Goal: Transaction & Acquisition: Obtain resource

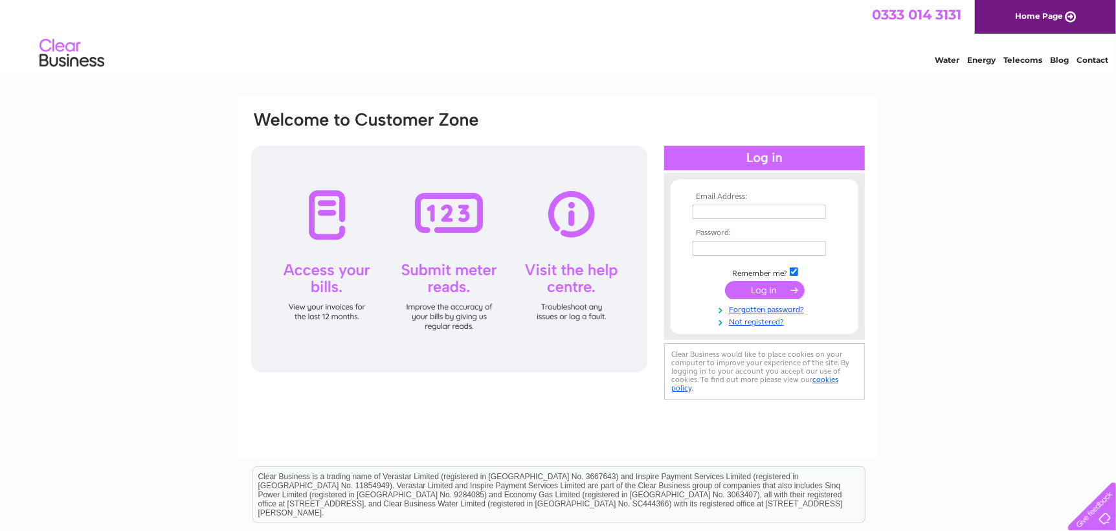
type input "leonie@corkerhillconstruction.com"
click at [769, 289] on input "submit" at bounding box center [765, 290] width 80 height 18
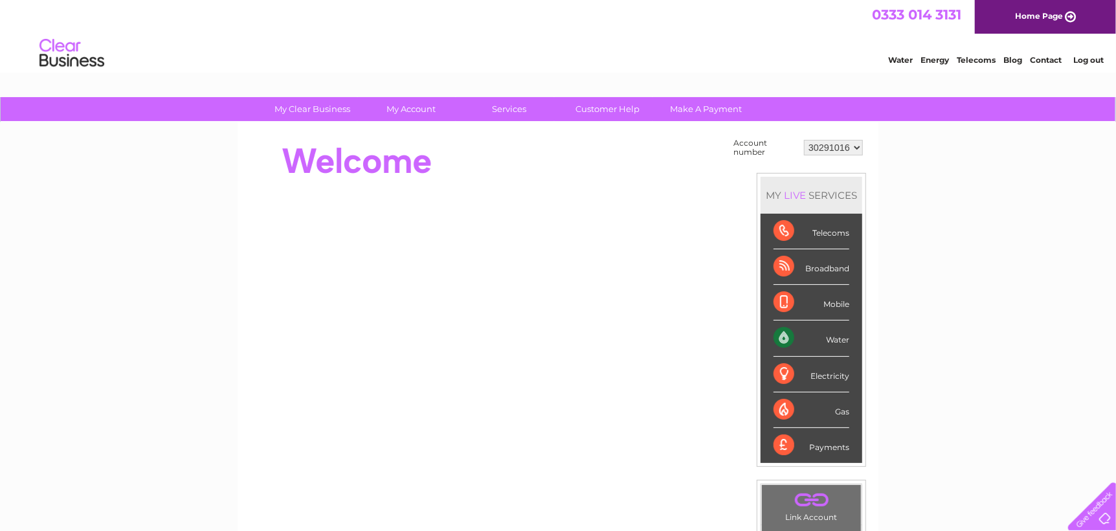
click at [791, 330] on div "Water" at bounding box center [812, 339] width 76 height 36
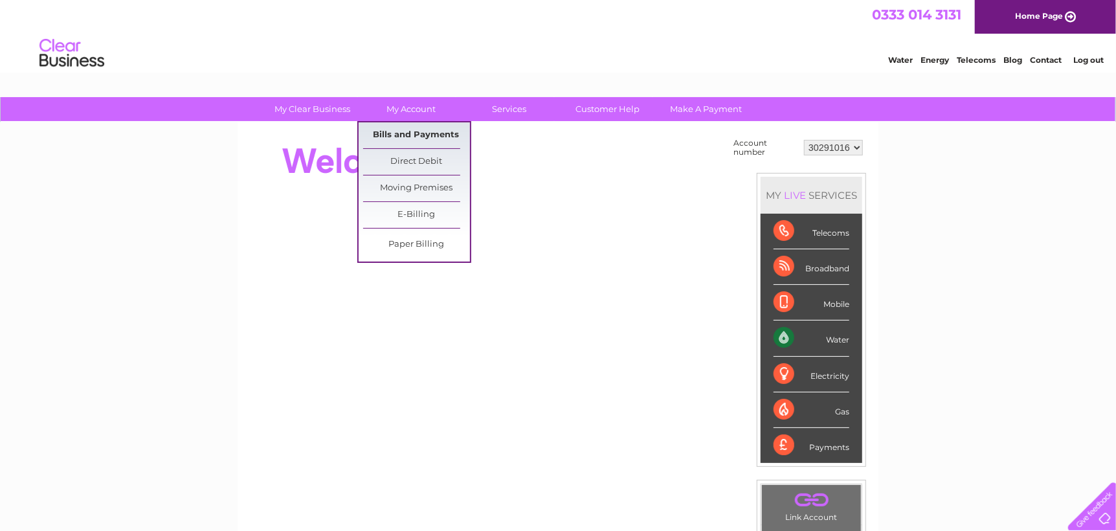
click at [424, 136] on link "Bills and Payments" at bounding box center [416, 135] width 107 height 26
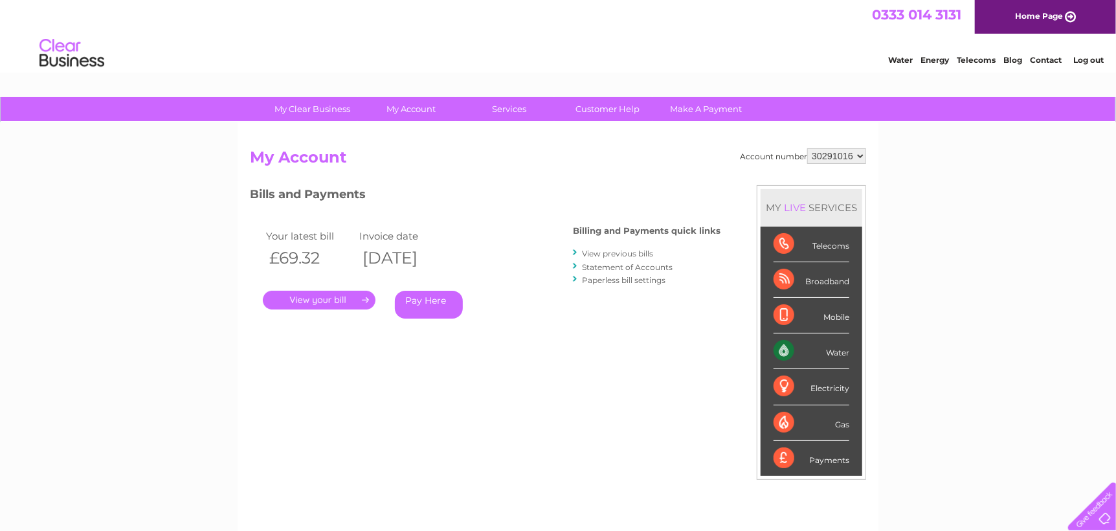
scroll to position [130, 0]
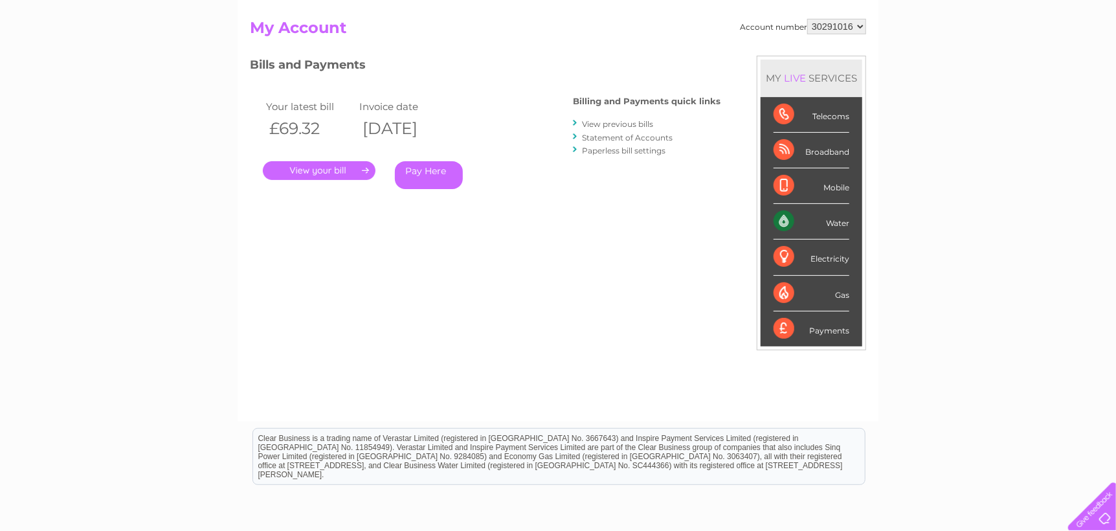
click at [332, 174] on link "." at bounding box center [319, 170] width 113 height 19
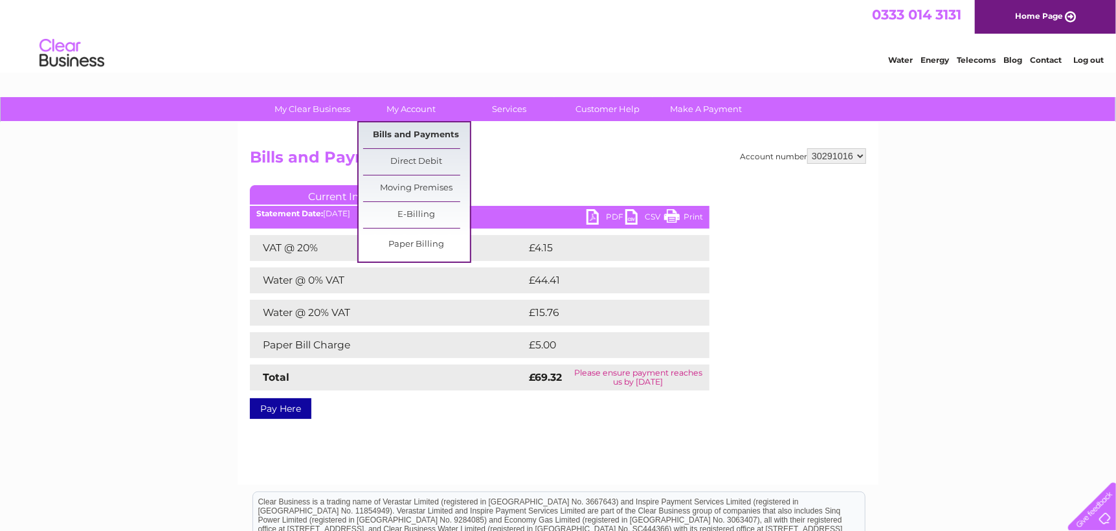
click at [433, 130] on link "Bills and Payments" at bounding box center [416, 135] width 107 height 26
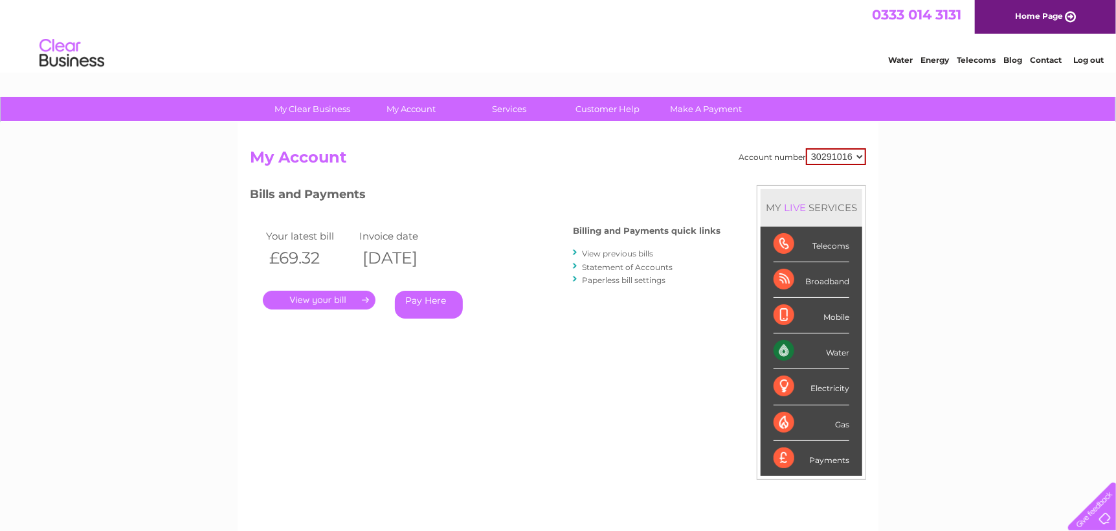
click at [609, 267] on link "Statement of Accounts" at bounding box center [627, 267] width 91 height 10
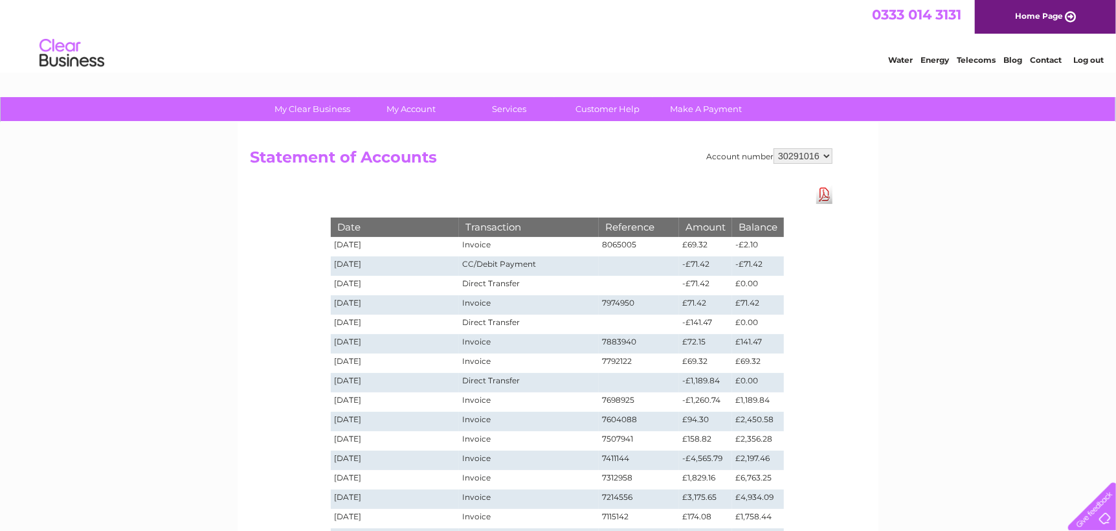
click at [356, 240] on td "[DATE]" at bounding box center [395, 246] width 128 height 19
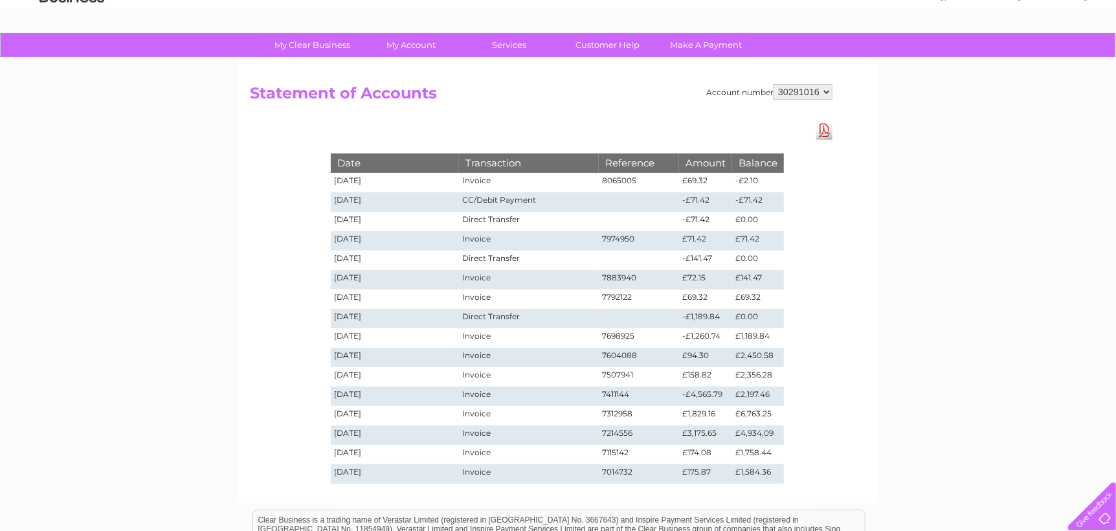
scroll to position [130, 0]
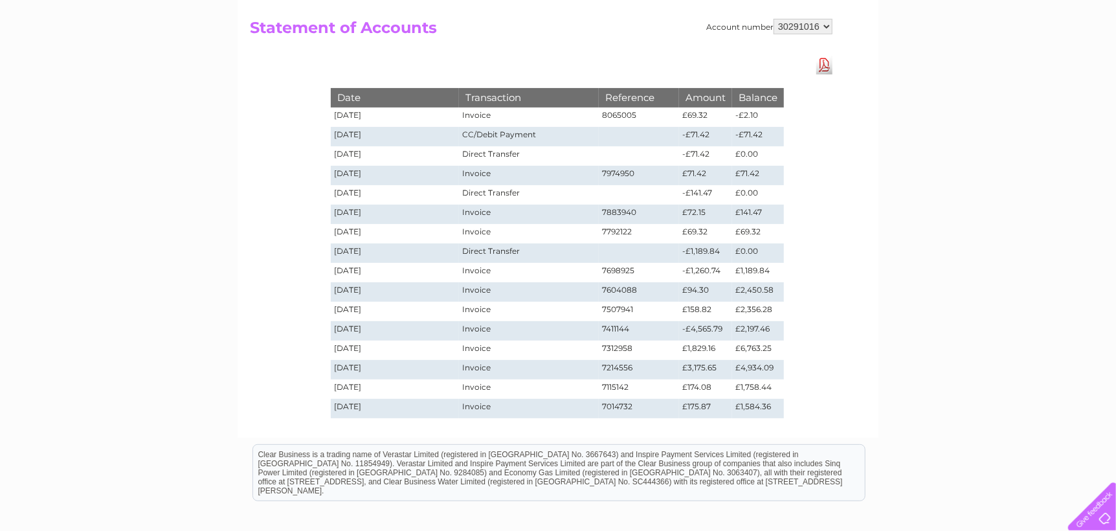
click at [829, 65] on link "Download Pdf" at bounding box center [825, 65] width 16 height 19
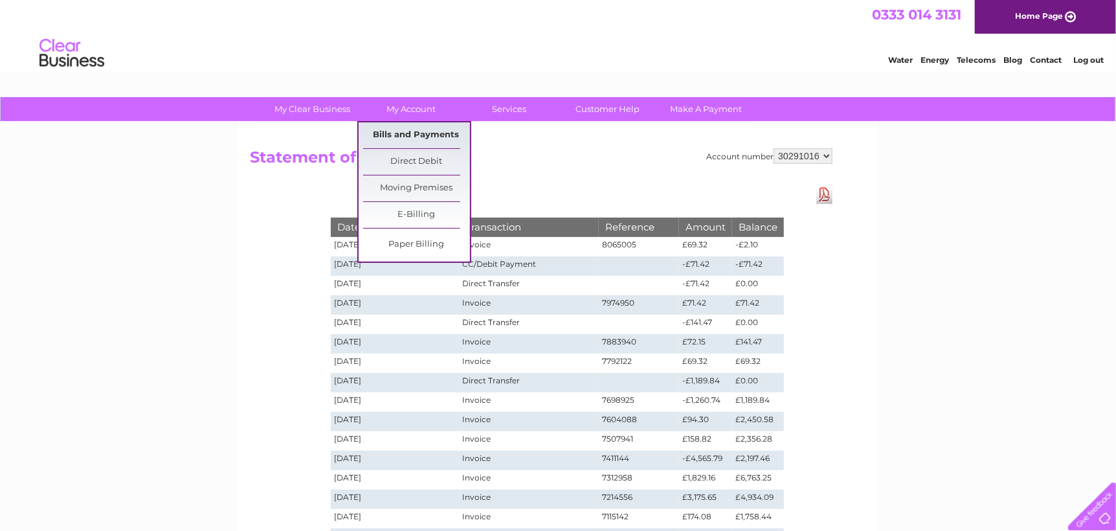
click at [429, 137] on link "Bills and Payments" at bounding box center [416, 135] width 107 height 26
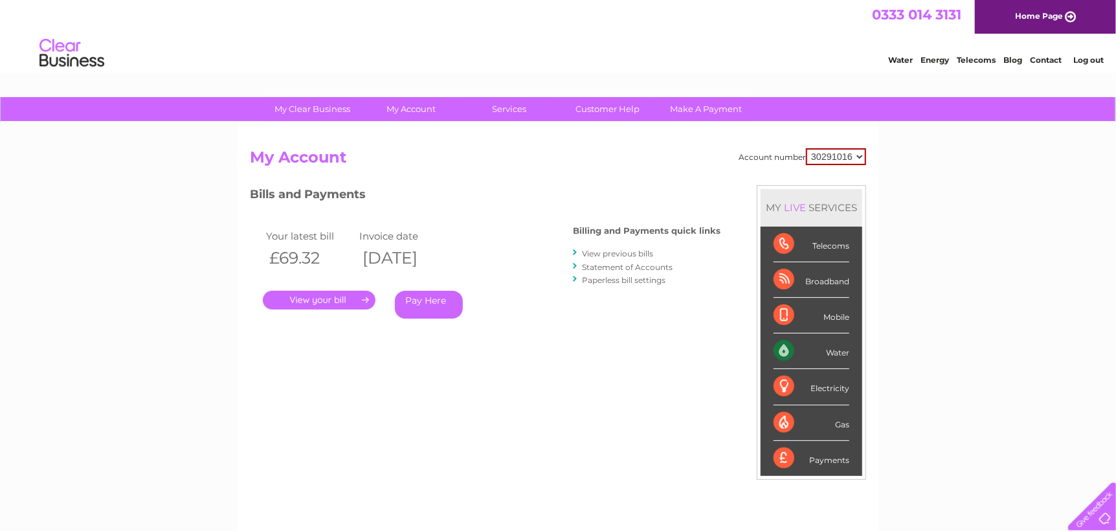
click at [322, 302] on link "." at bounding box center [319, 300] width 113 height 19
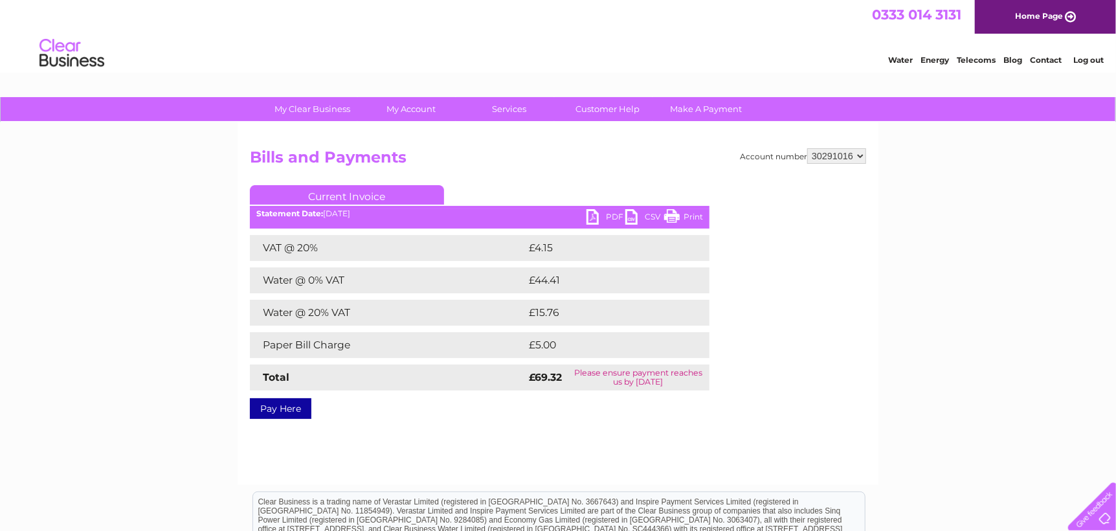
click at [594, 222] on link "PDF" at bounding box center [606, 218] width 39 height 19
click at [863, 157] on select "30291016" at bounding box center [837, 156] width 59 height 16
click at [916, 159] on div "My Clear Business Login Details My Details My Preferences Link Account My Accou…" at bounding box center [558, 401] width 1116 height 609
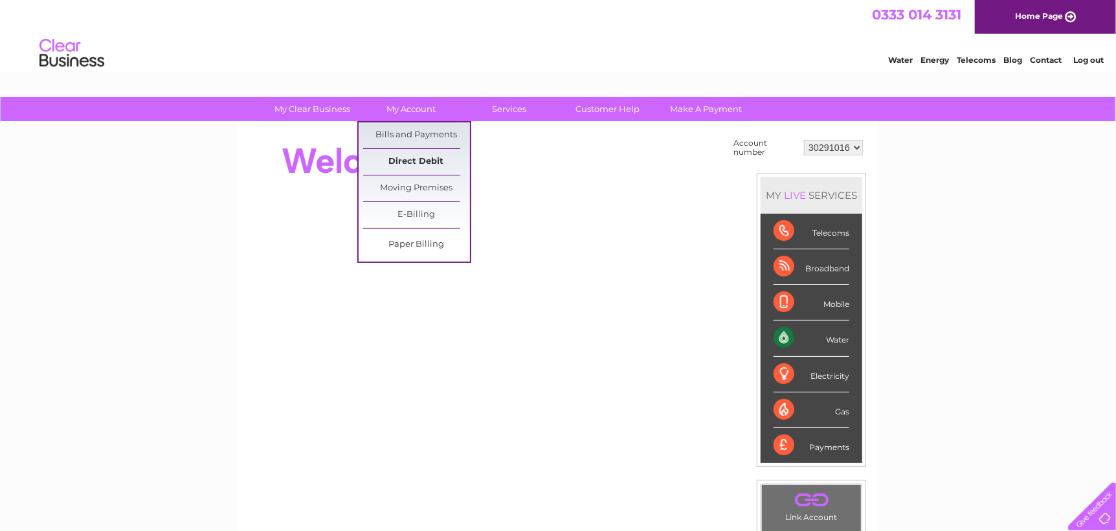
click at [422, 157] on link "Direct Debit" at bounding box center [416, 162] width 107 height 26
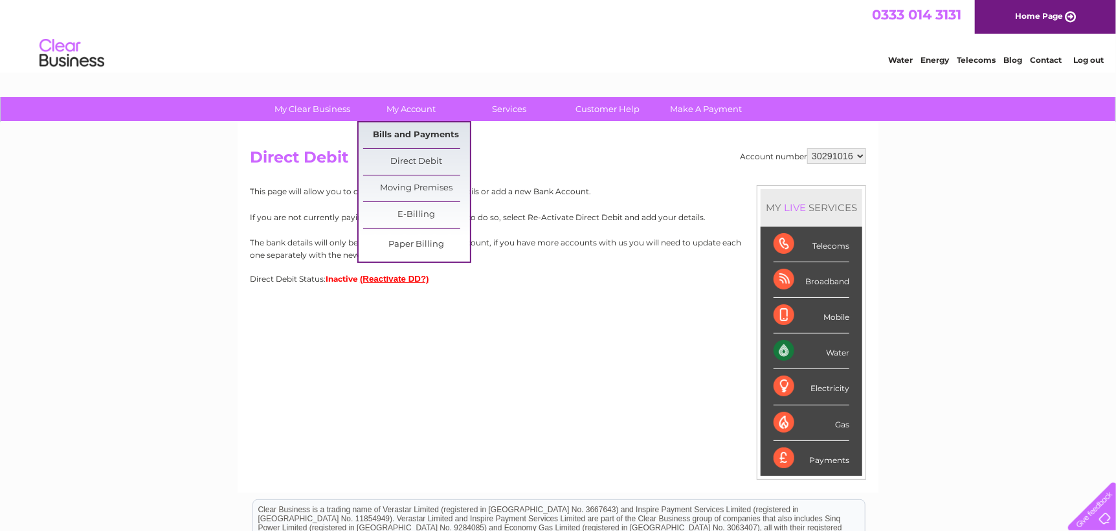
click at [416, 132] on link "Bills and Payments" at bounding box center [416, 135] width 107 height 26
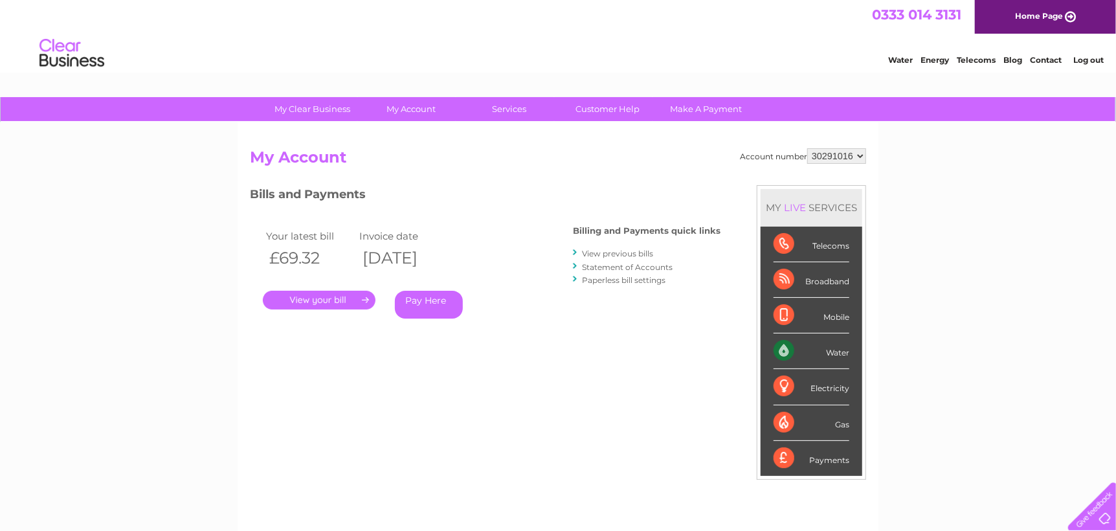
click at [634, 264] on link "Statement of Accounts" at bounding box center [627, 267] width 91 height 10
